Goal: Transaction & Acquisition: Purchase product/service

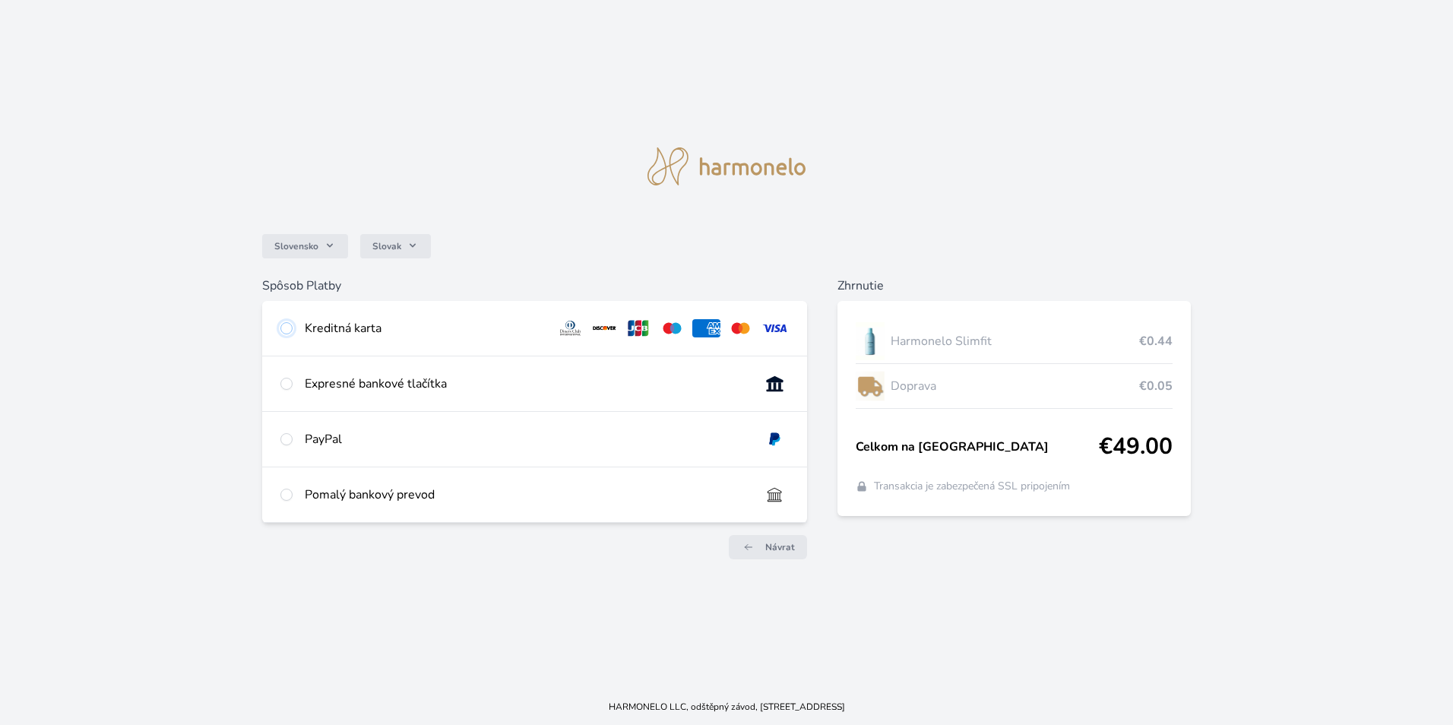
click at [288, 334] on input "radio" at bounding box center [286, 328] width 12 height 12
radio input "true"
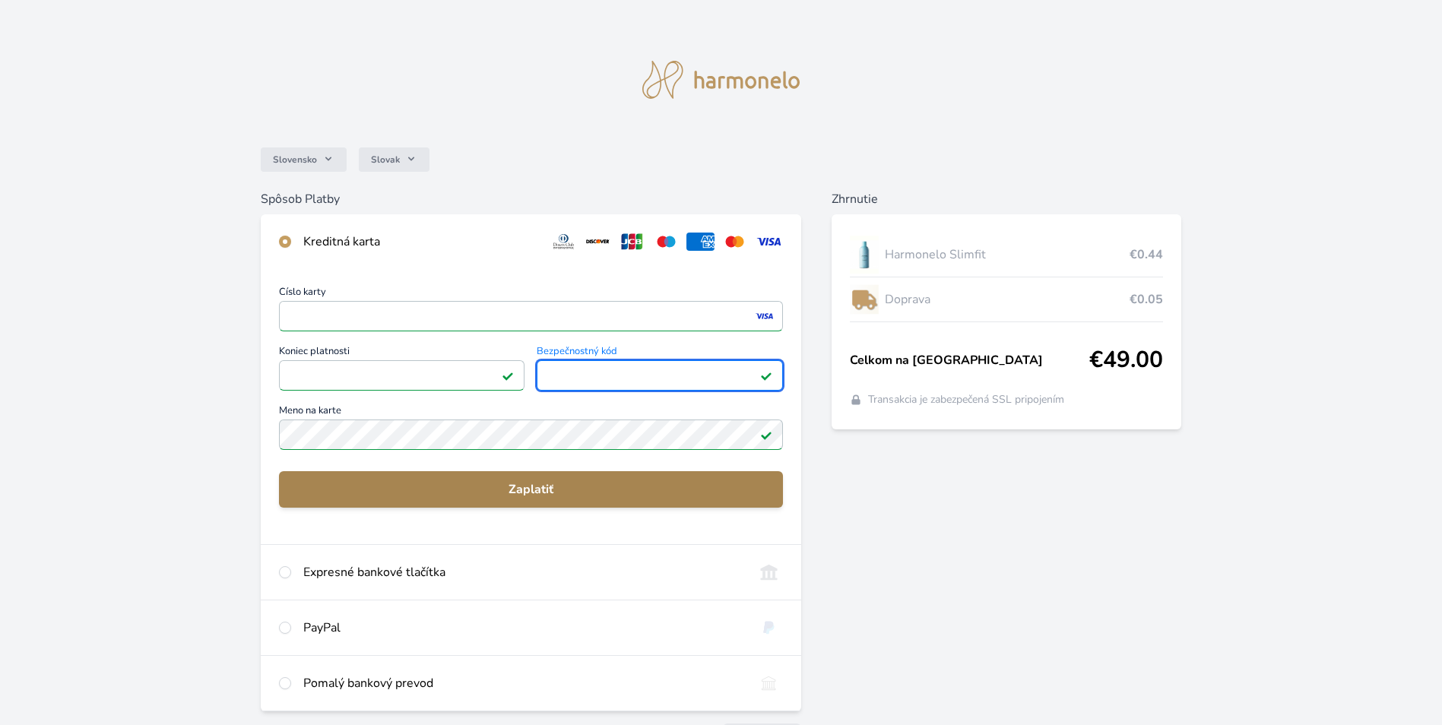
click at [523, 488] on span "Zaplatiť" at bounding box center [531, 489] width 480 height 18
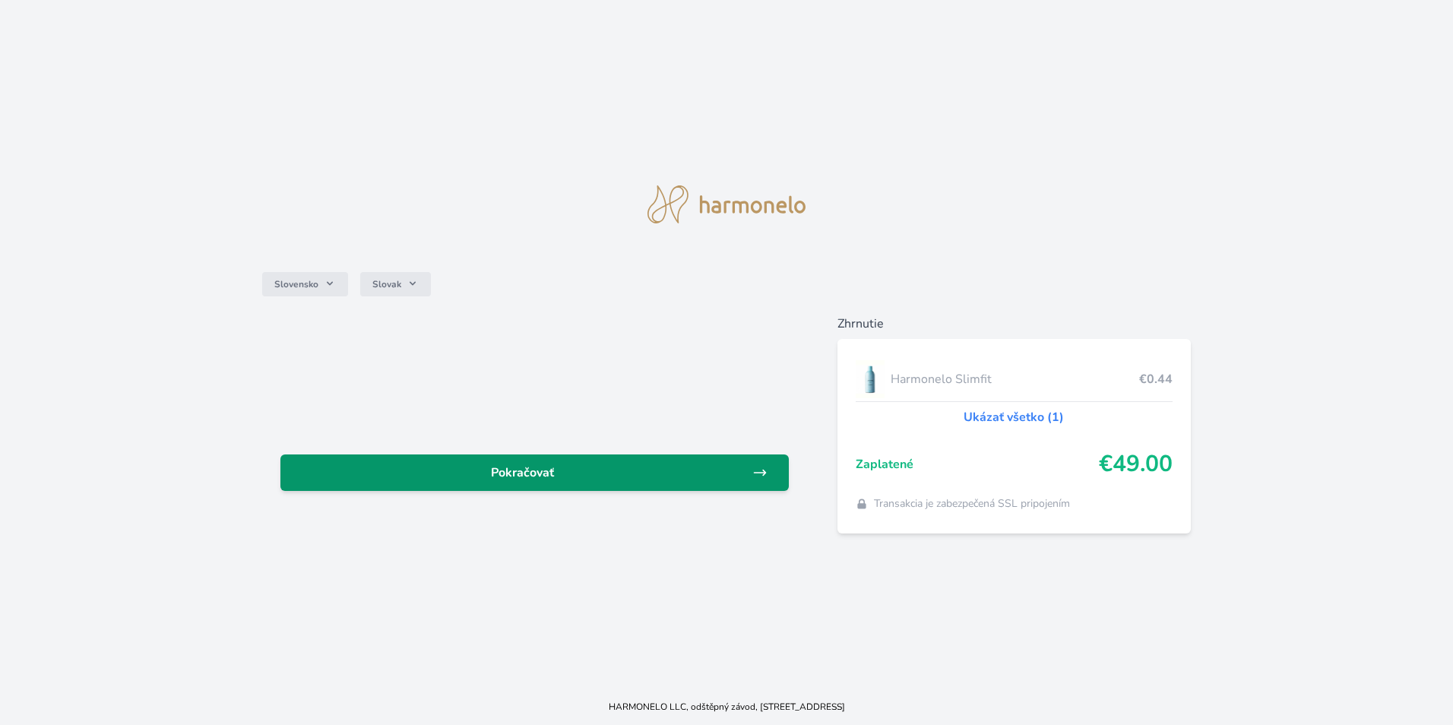
click at [530, 473] on span "Pokračovať" at bounding box center [523, 473] width 460 height 18
